Goal: Transaction & Acquisition: Purchase product/service

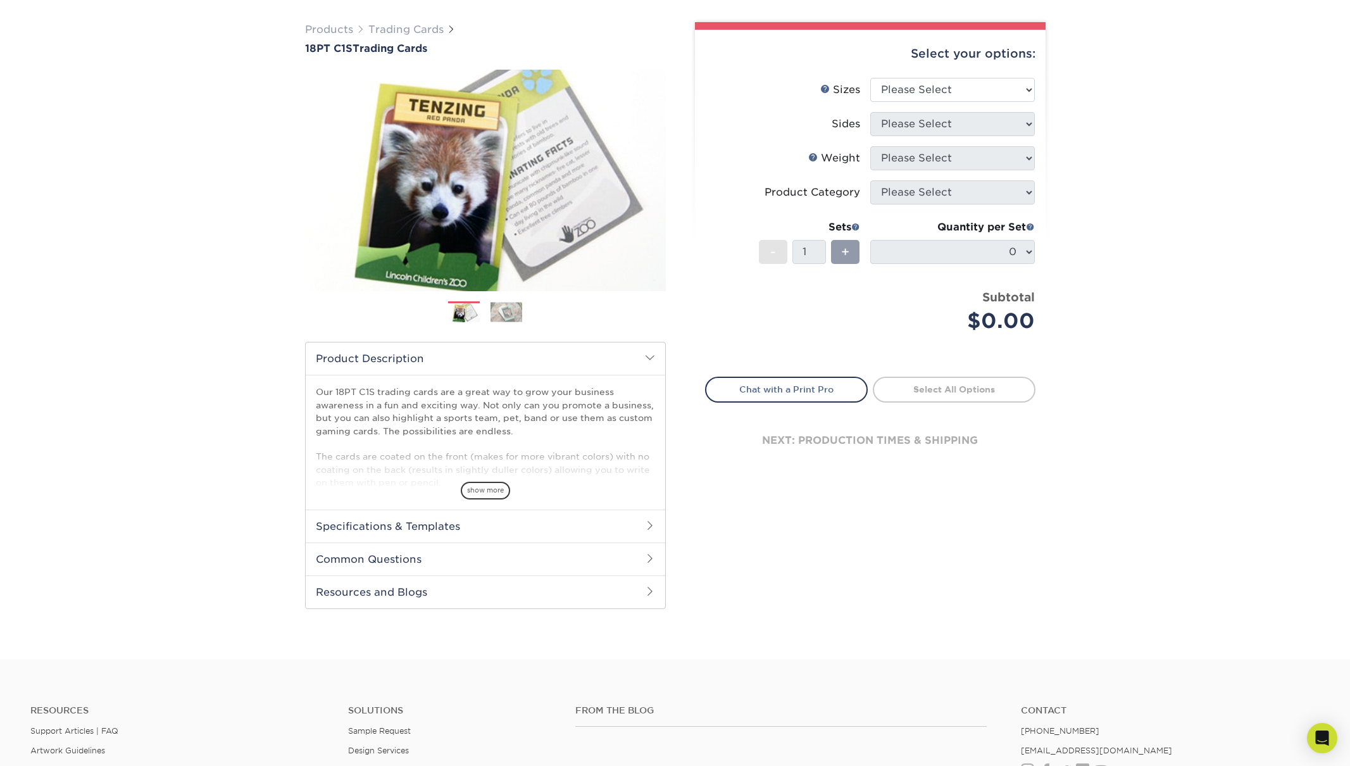
scroll to position [91, 0]
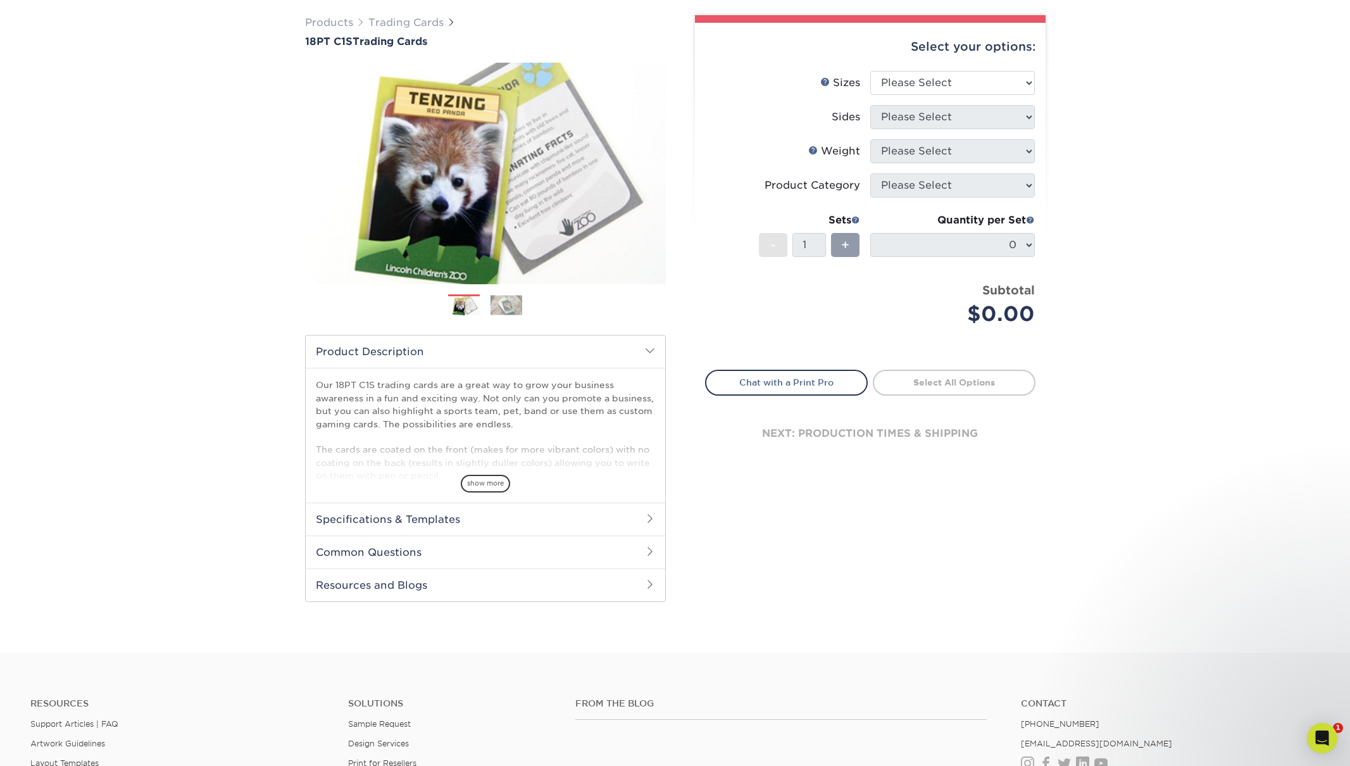
click at [485, 492] on span "show more" at bounding box center [485, 483] width 49 height 17
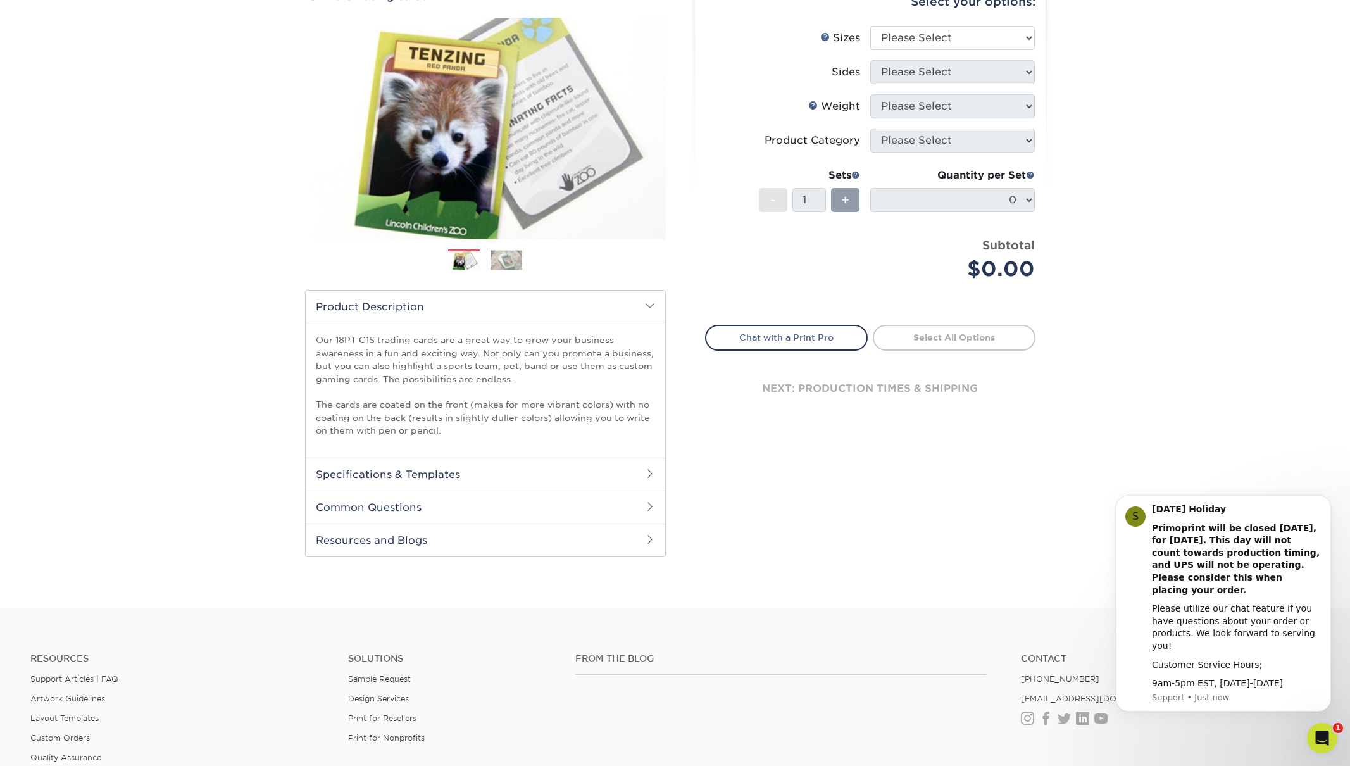
scroll to position [194, 0]
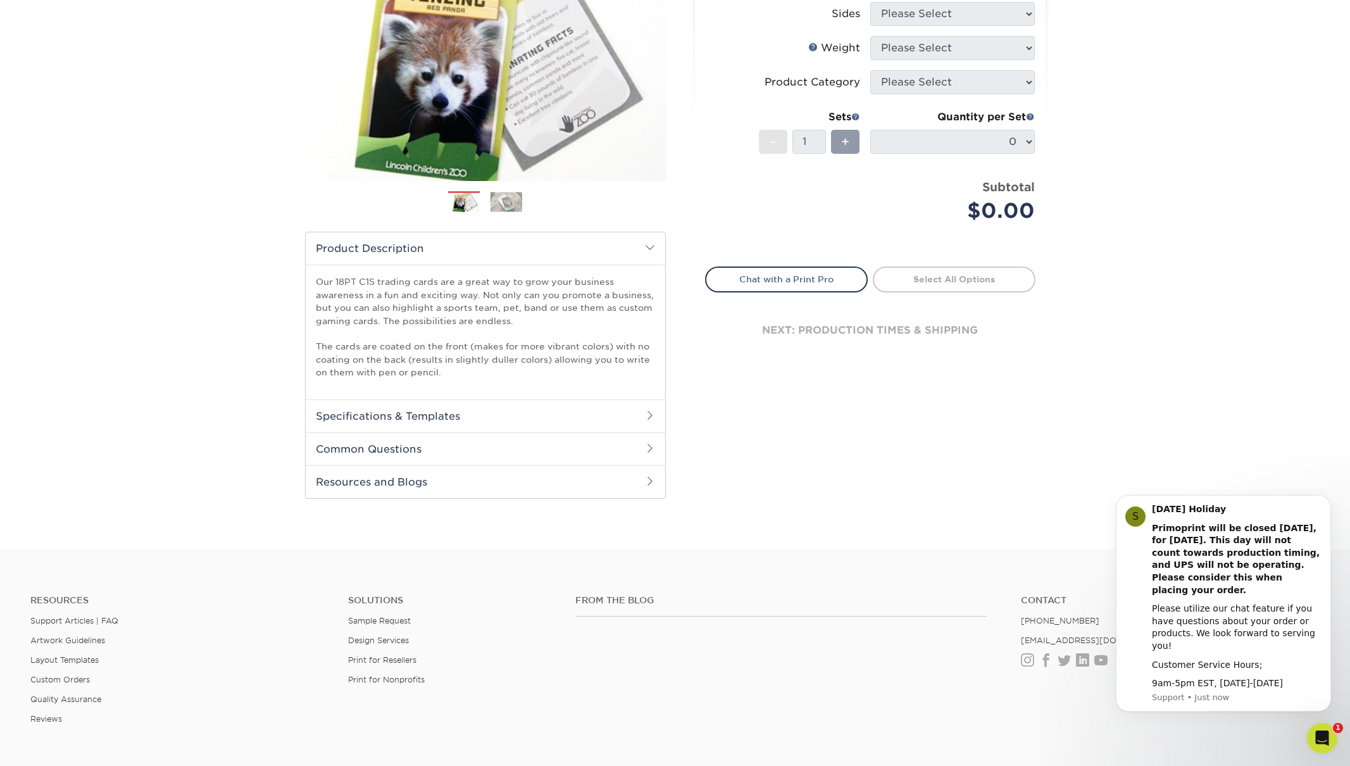
click at [610, 432] on h2 "Specifications & Templates" at bounding box center [486, 415] width 360 height 33
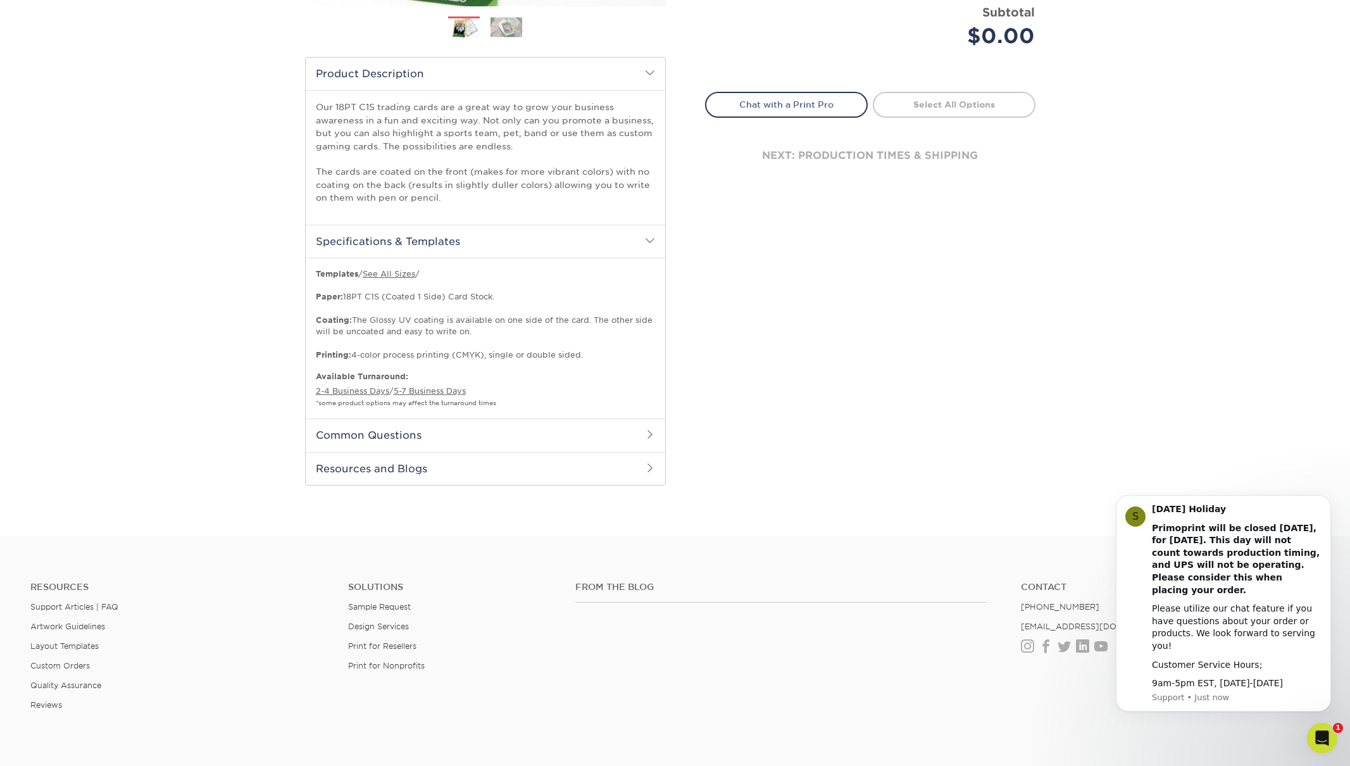
scroll to position [368, 0]
click at [415, 279] on link "See All Sizes" at bounding box center [389, 274] width 53 height 9
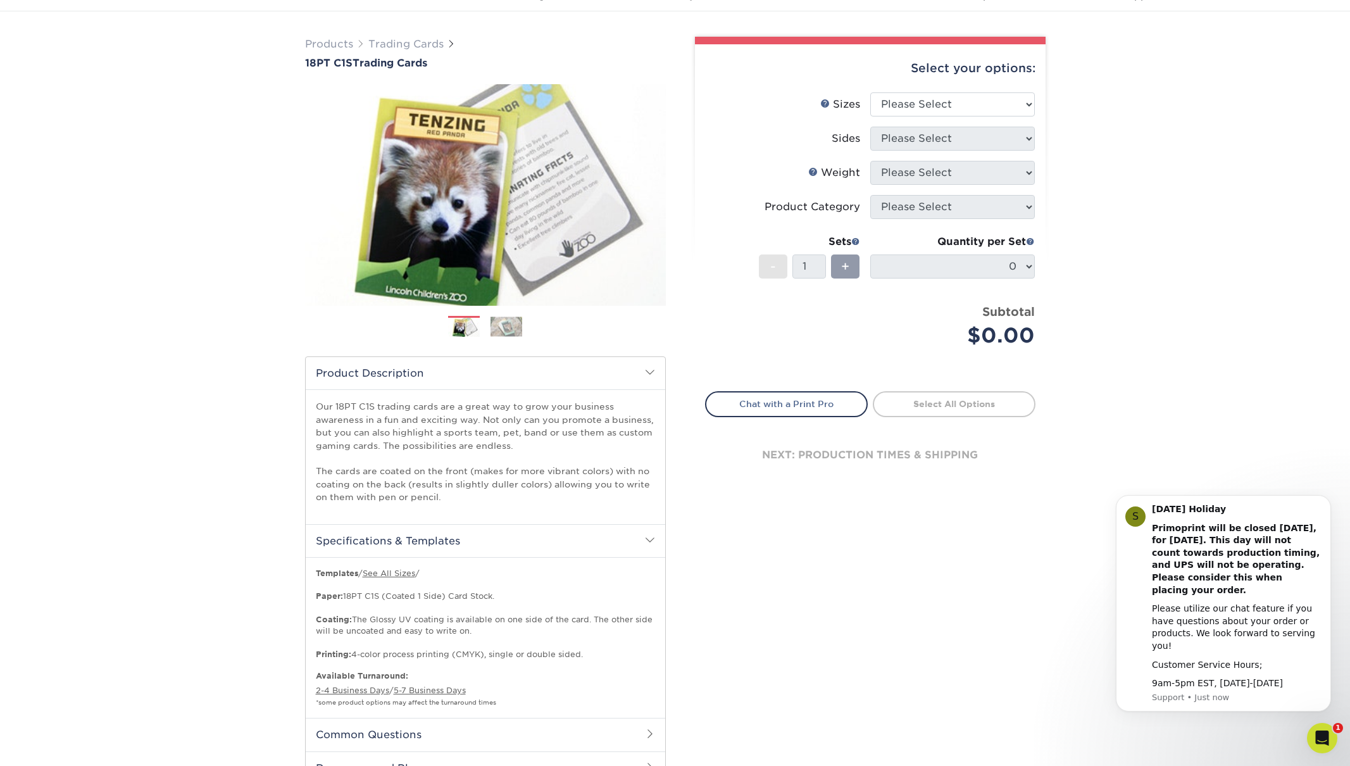
scroll to position [0, 0]
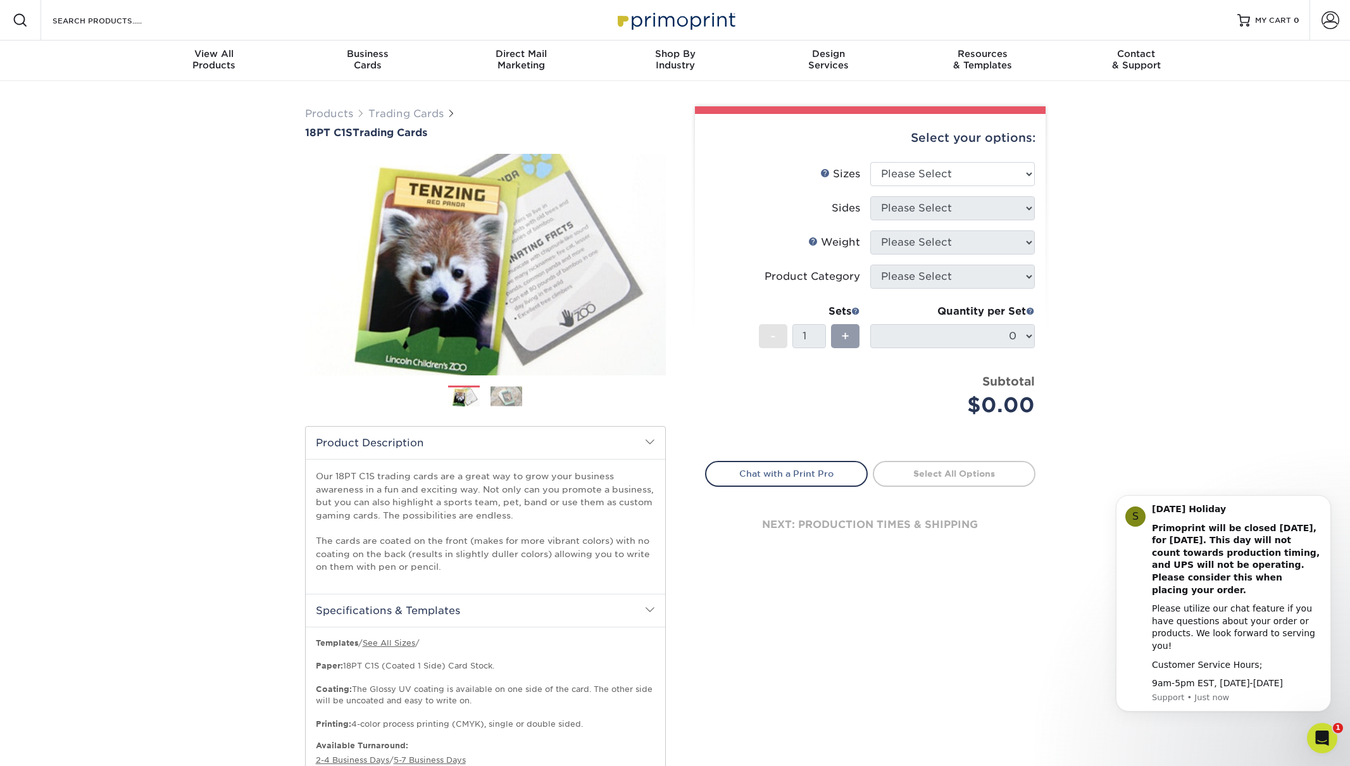
click at [515, 416] on ol at bounding box center [485, 400] width 361 height 30
click at [514, 406] on img at bounding box center [507, 396] width 32 height 20
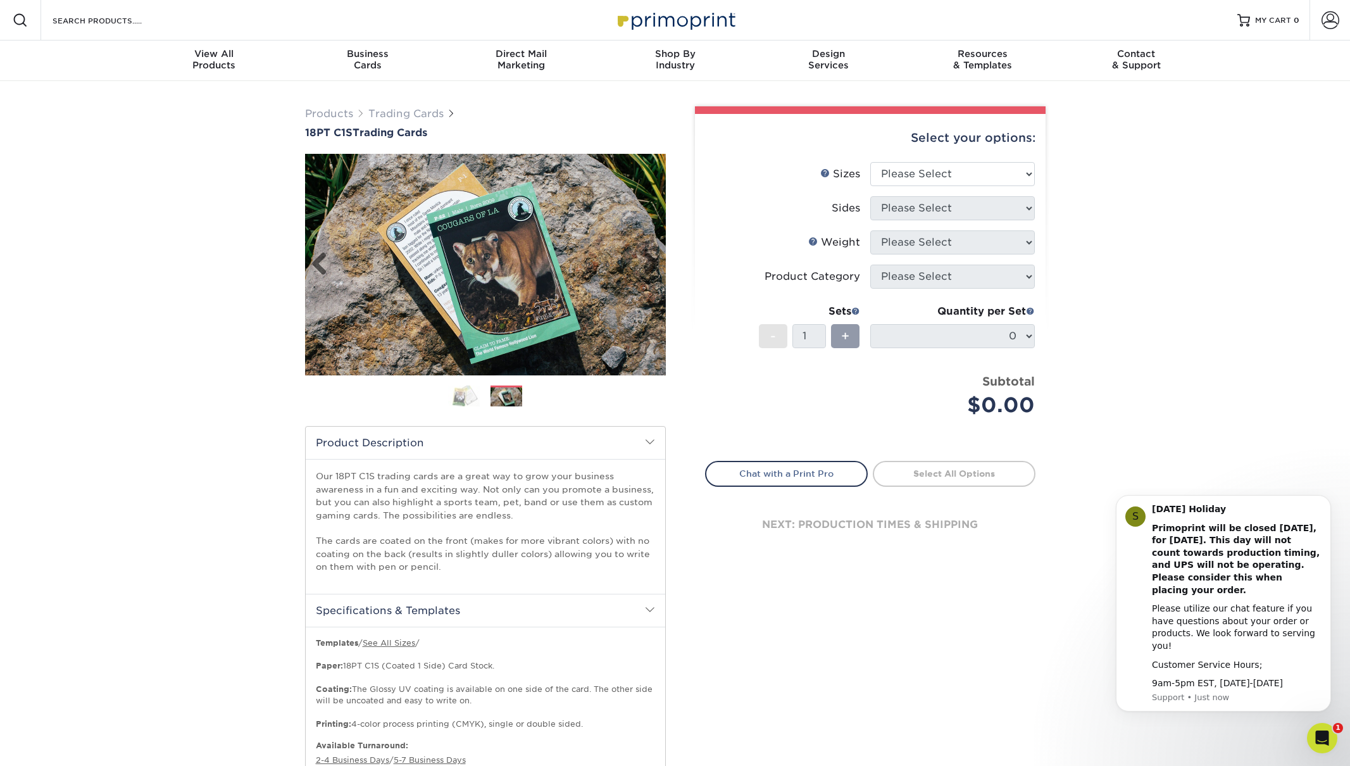
drag, startPoint x: 509, startPoint y: 315, endPoint x: 525, endPoint y: 320, distance: 17.2
click at [525, 320] on img at bounding box center [485, 265] width 361 height 222
drag, startPoint x: 444, startPoint y: 267, endPoint x: 486, endPoint y: 350, distance: 93.1
click at [486, 350] on img at bounding box center [485, 265] width 361 height 222
click at [1004, 186] on select "Please Select 2.5" x 3.5"" at bounding box center [952, 174] width 165 height 24
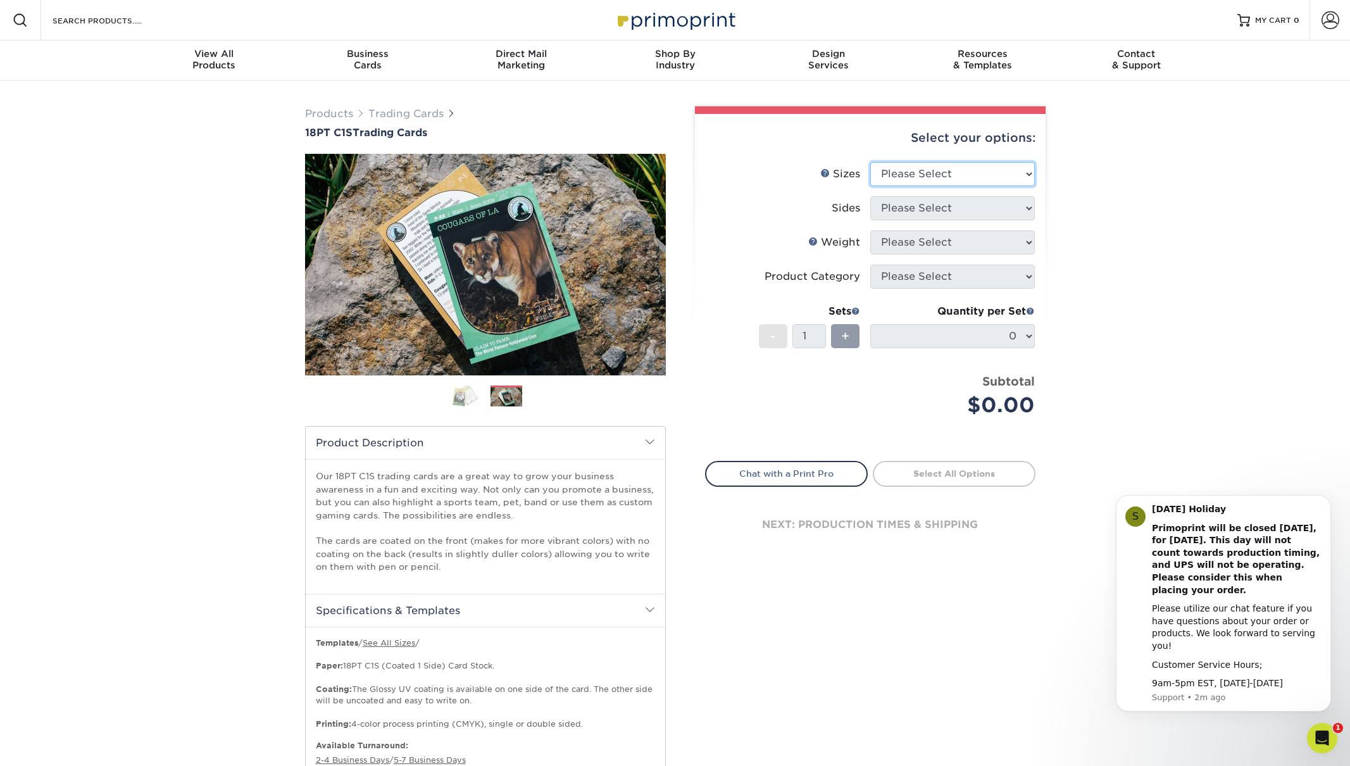
select select "2.50x3.50"
click at [871, 186] on select "Please Select 2.5" x 3.5"" at bounding box center [952, 174] width 165 height 24
click at [1017, 220] on select "Please Select Print Both Sides Print Front Only" at bounding box center [952, 208] width 165 height 24
click at [1003, 186] on select "Please Select 2.5" x 3.5"" at bounding box center [952, 174] width 165 height 24
